Goal: Transaction & Acquisition: Purchase product/service

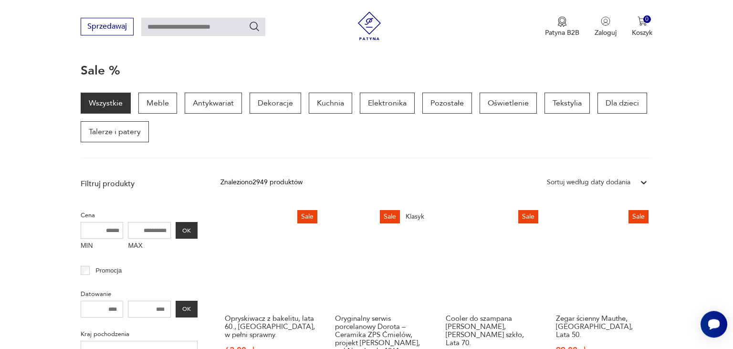
scroll to position [93, 0]
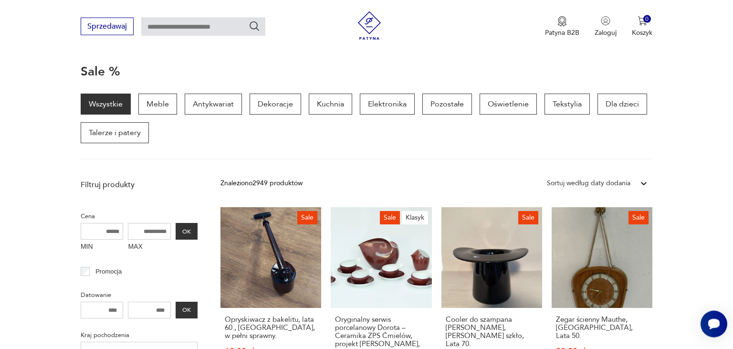
click at [147, 223] on input "MAX" at bounding box center [149, 231] width 43 height 17
type input "***"
click at [189, 225] on button "OK" at bounding box center [187, 231] width 22 height 17
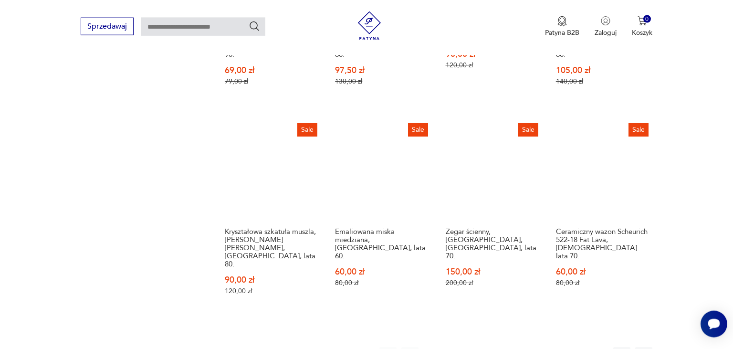
scroll to position [778, 0]
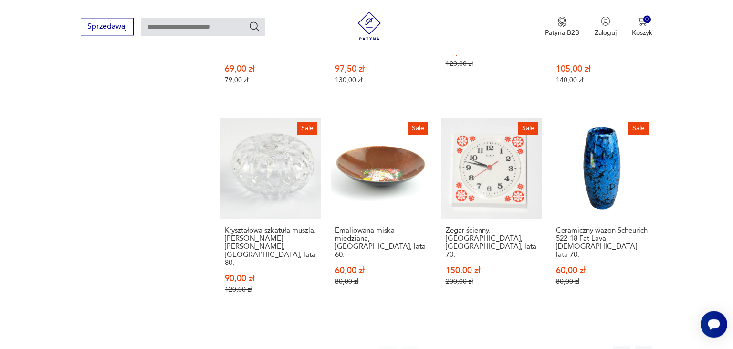
click at [451, 346] on button "2" at bounding box center [453, 354] width 17 height 17
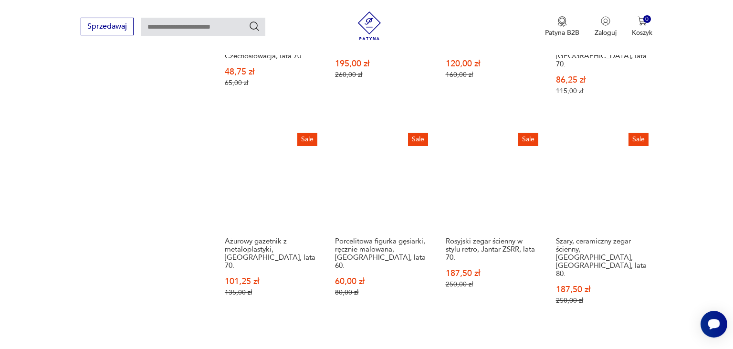
scroll to position [804, 0]
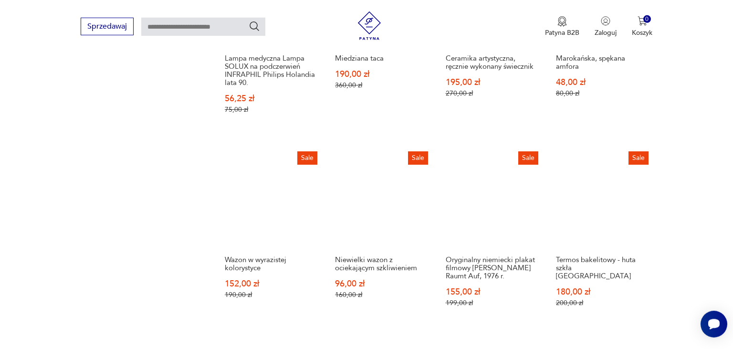
scroll to position [778, 0]
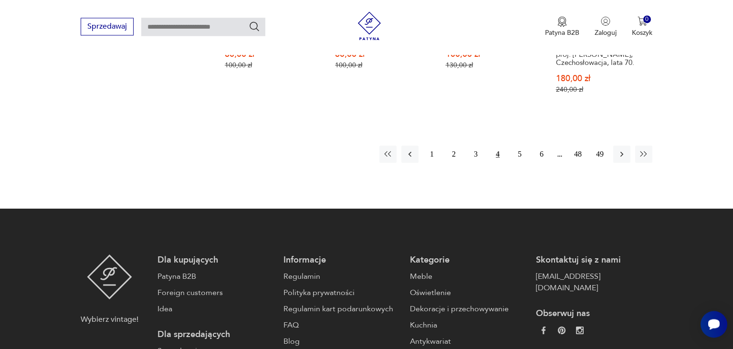
scroll to position [1005, 0]
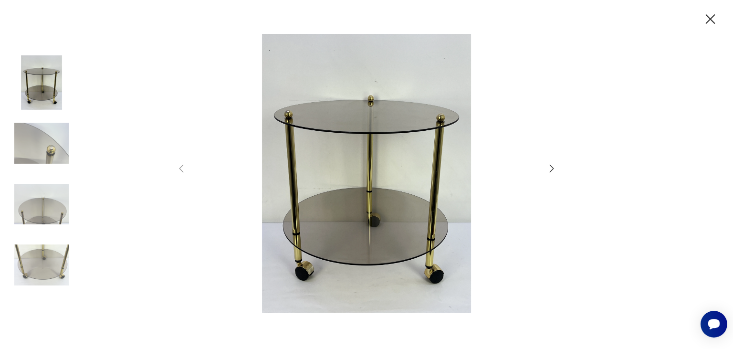
click at [705, 24] on icon "button" at bounding box center [710, 19] width 17 height 17
